Goal: Task Accomplishment & Management: Use online tool/utility

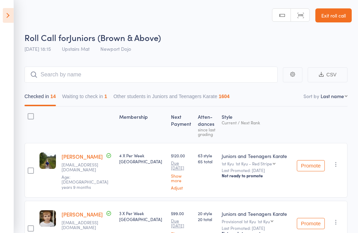
click at [97, 91] on button "Waiting to check in 1" at bounding box center [84, 98] width 45 height 16
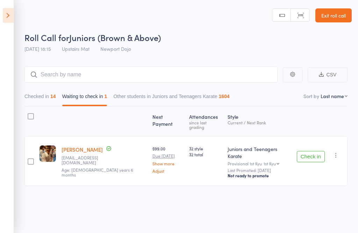
click at [337, 151] on icon "button" at bounding box center [336, 154] width 7 height 7
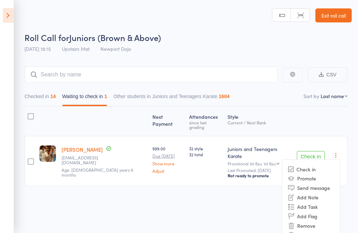
click at [311, 220] on li "Remove" at bounding box center [311, 224] width 58 height 9
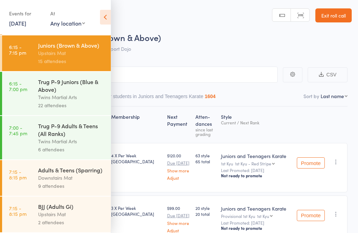
scroll to position [425, 0]
click at [81, 180] on div "Downstairs Mat" at bounding box center [71, 177] width 67 height 8
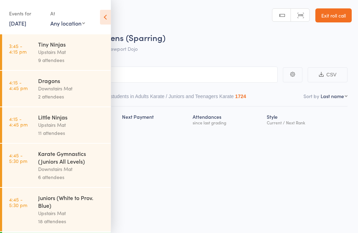
click at [107, 21] on icon at bounding box center [105, 17] width 11 height 15
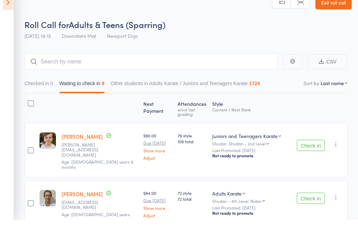
scroll to position [27, 0]
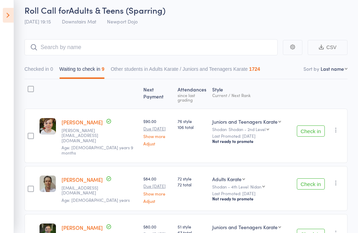
click at [315, 126] on button "Check in" at bounding box center [311, 131] width 28 height 11
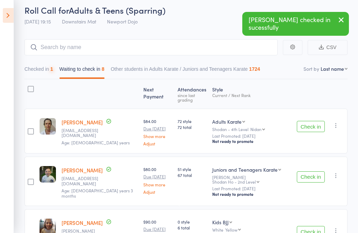
click at [323, 128] on button "Check in" at bounding box center [311, 126] width 28 height 11
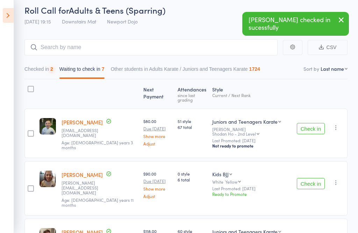
click at [319, 123] on button "Check in" at bounding box center [311, 128] width 28 height 11
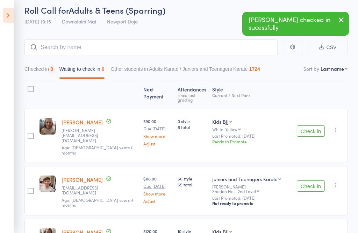
click at [319, 125] on button "Check in" at bounding box center [311, 130] width 28 height 11
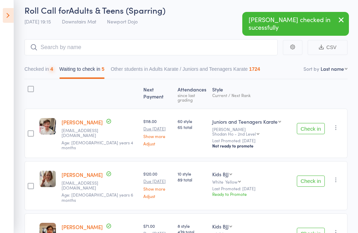
click at [319, 123] on button "Check in" at bounding box center [311, 128] width 28 height 11
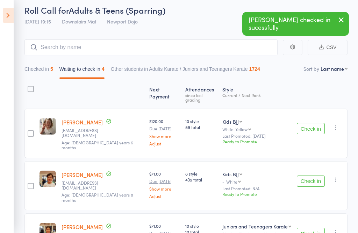
click at [317, 123] on button "Check in" at bounding box center [311, 128] width 28 height 11
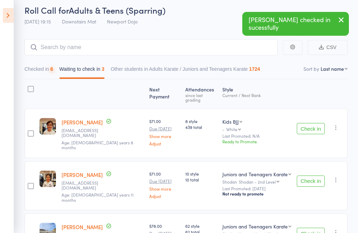
click at [315, 123] on button "Check in" at bounding box center [311, 128] width 28 height 11
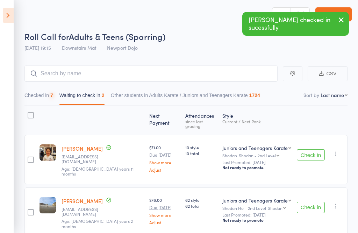
click at [312, 125] on div "Next Payment Atten­dances since last grading Style Current / Next Rank edit [PE…" at bounding box center [185, 172] width 323 height 134
click at [313, 137] on div "Check in Check in Promote Send message Add Note Add Task Add Flag Remove Mark a…" at bounding box center [321, 159] width 54 height 49
click at [313, 149] on button "Check in" at bounding box center [311, 154] width 28 height 11
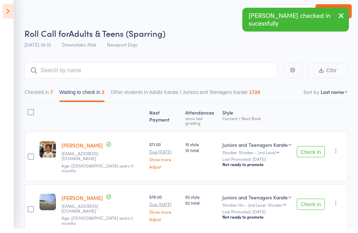
scroll to position [5, 0]
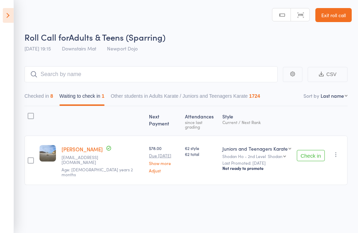
click at [313, 155] on div "Check in Check in Promote Send message Add Note Add Task Add Flag Remove Mark a…" at bounding box center [321, 159] width 54 height 49
click at [322, 150] on button "Check in" at bounding box center [311, 155] width 28 height 11
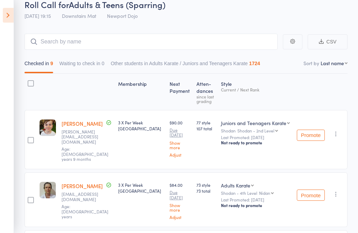
scroll to position [0, 0]
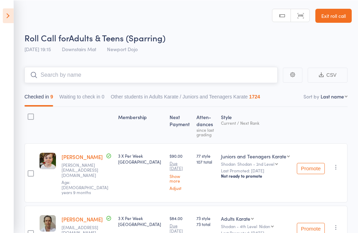
click at [175, 78] on input "search" at bounding box center [150, 74] width 253 height 16
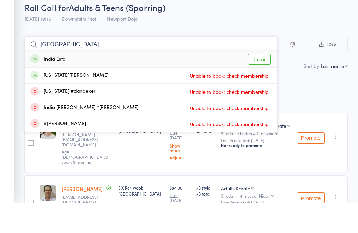
type input "[GEOGRAPHIC_DATA]"
click at [259, 84] on link "Drop in" at bounding box center [259, 89] width 23 height 11
